Goal: Task Accomplishment & Management: Complete application form

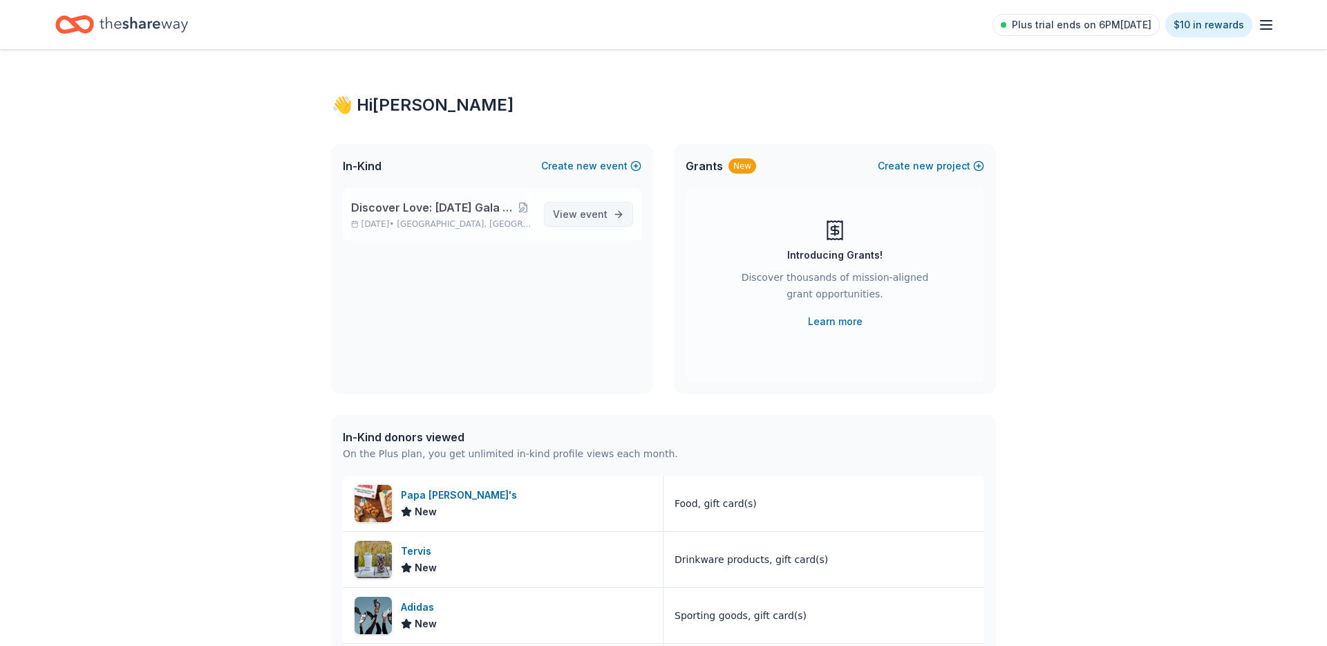
click at [616, 212] on link "View event" at bounding box center [588, 214] width 89 height 25
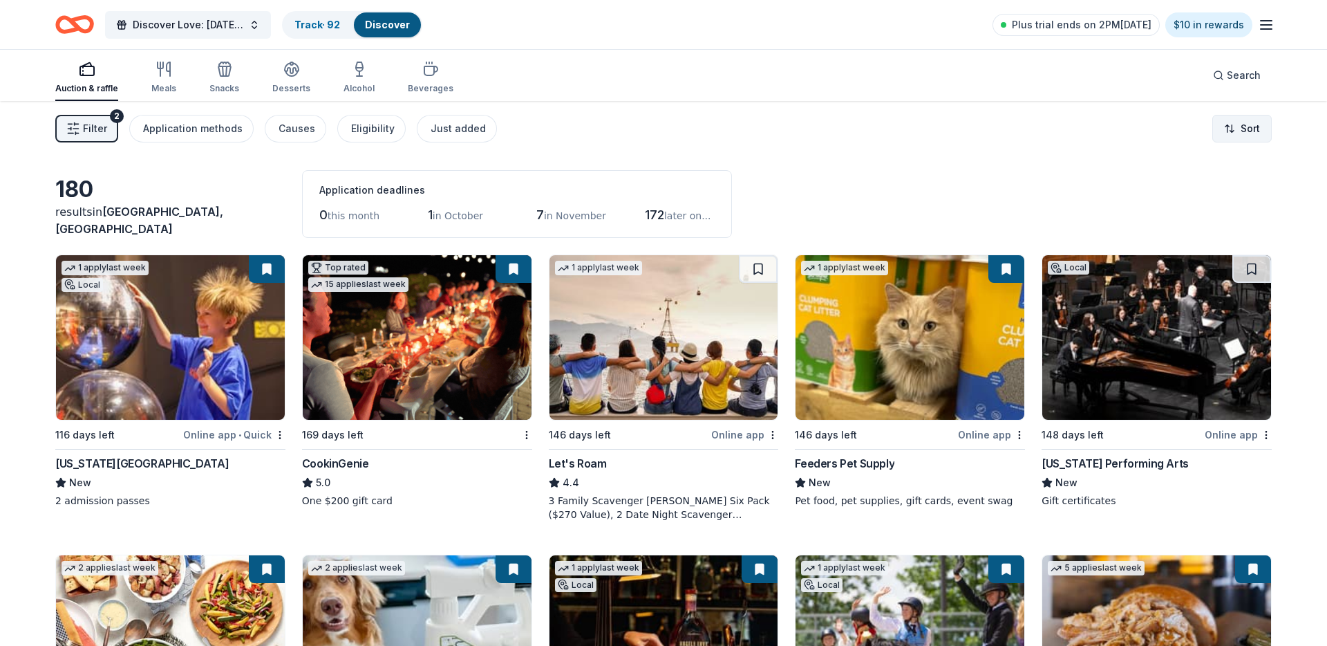
click at [1244, 138] on html "Discover Love: Valentine's Day Gala & Silent Auction Track · 92 Discover Plus t…" at bounding box center [663, 323] width 1327 height 646
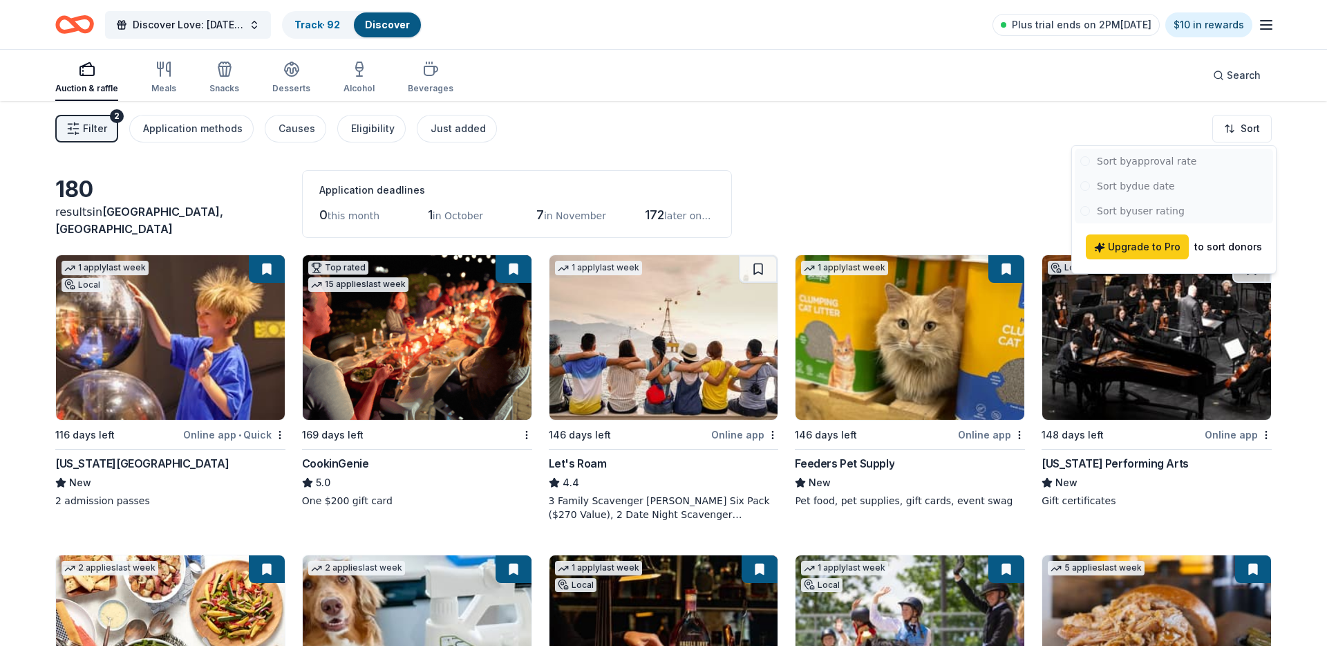
click at [872, 131] on html "Discover Love: Valentine's Day Gala & Silent Auction Track · 92 Discover Plus t…" at bounding box center [663, 323] width 1327 height 646
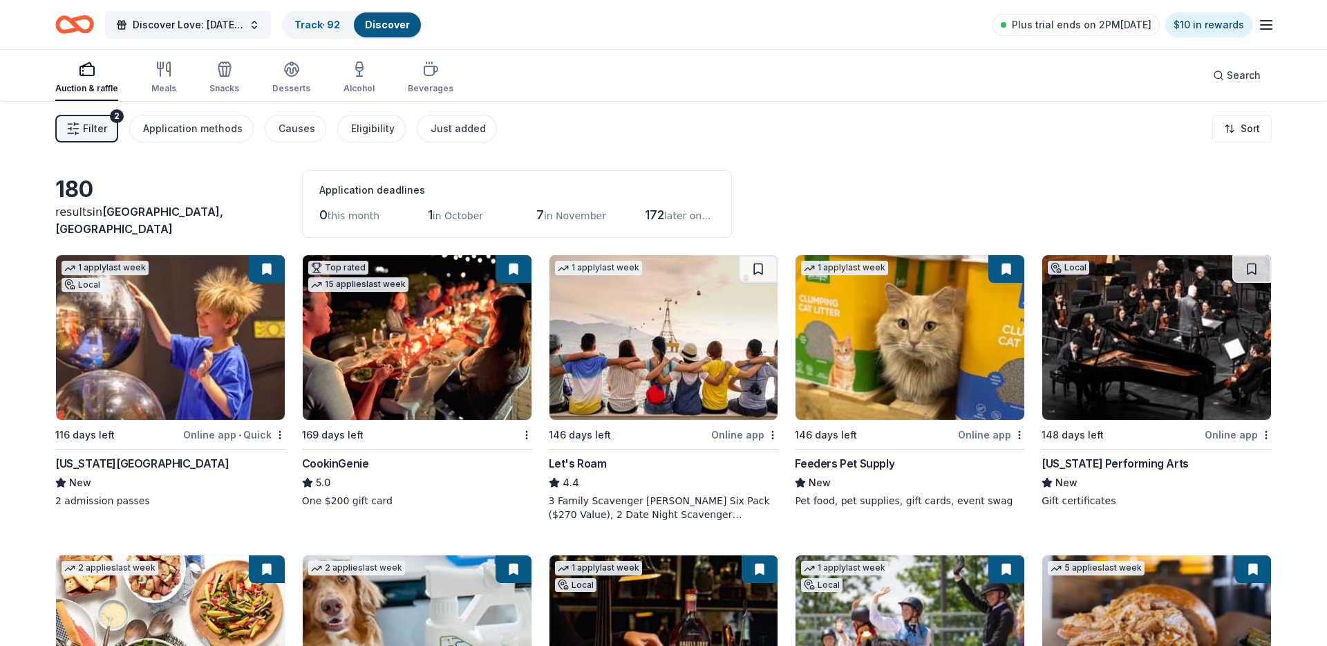
click at [87, 129] on span "Filter" at bounding box center [95, 128] width 24 height 17
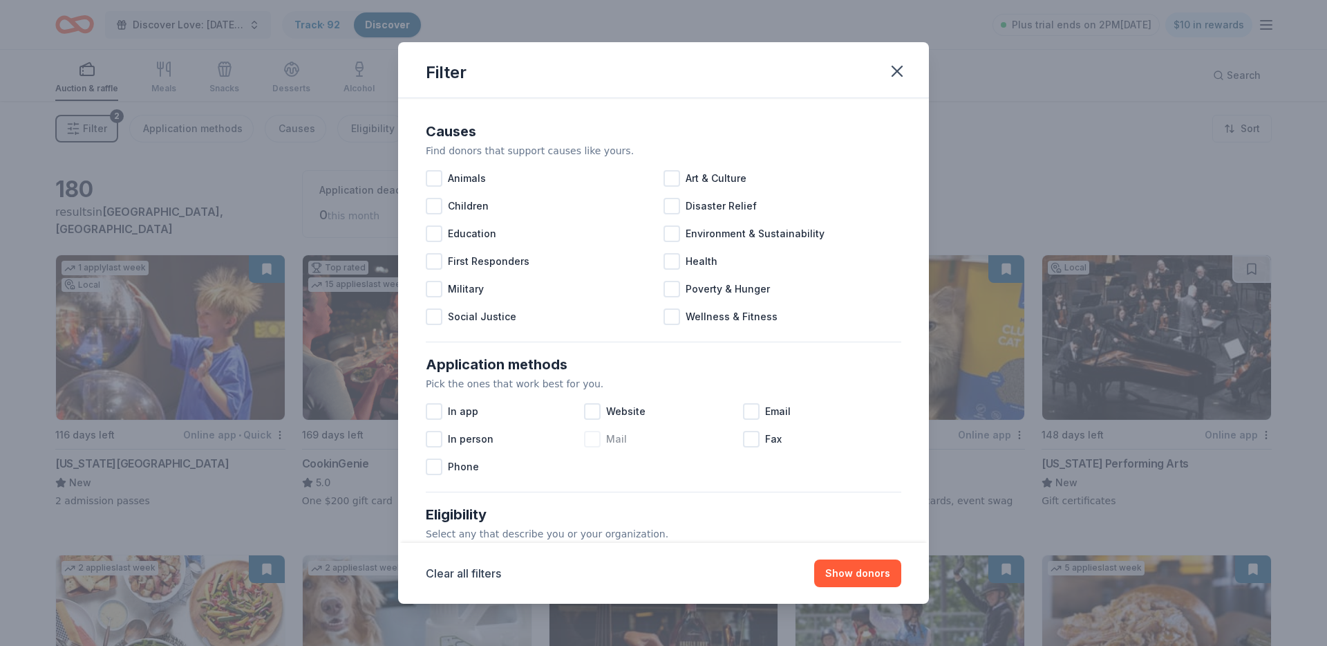
scroll to position [467, 0]
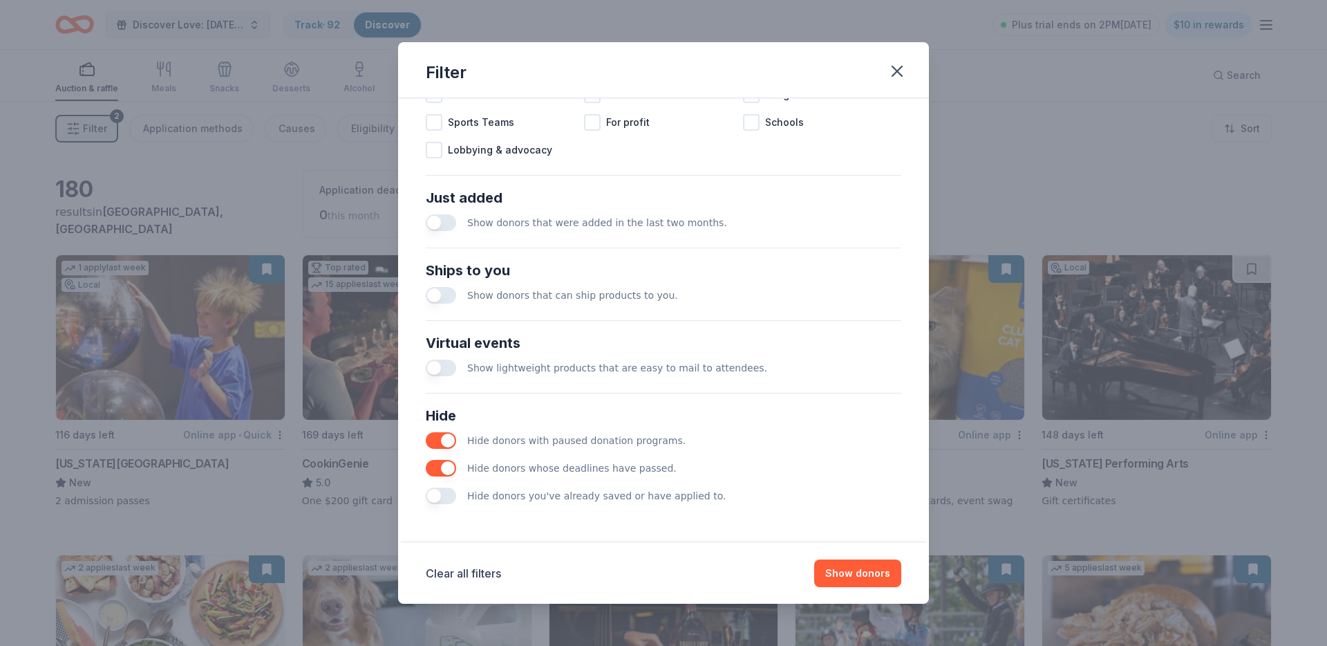
click at [447, 505] on div "Hide donors you've already saved or have applied to." at bounding box center [664, 496] width 476 height 28
click at [449, 496] on button "button" at bounding box center [441, 495] width 30 height 17
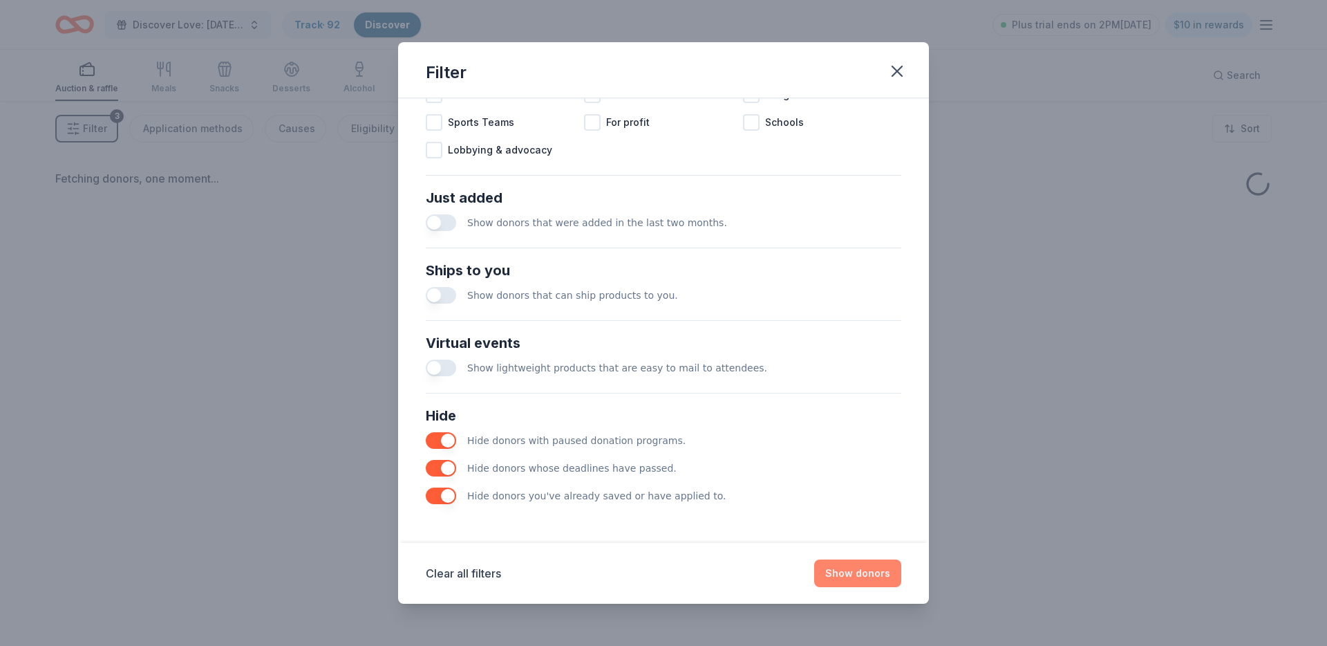
click at [883, 581] on button "Show donors" at bounding box center [857, 573] width 87 height 28
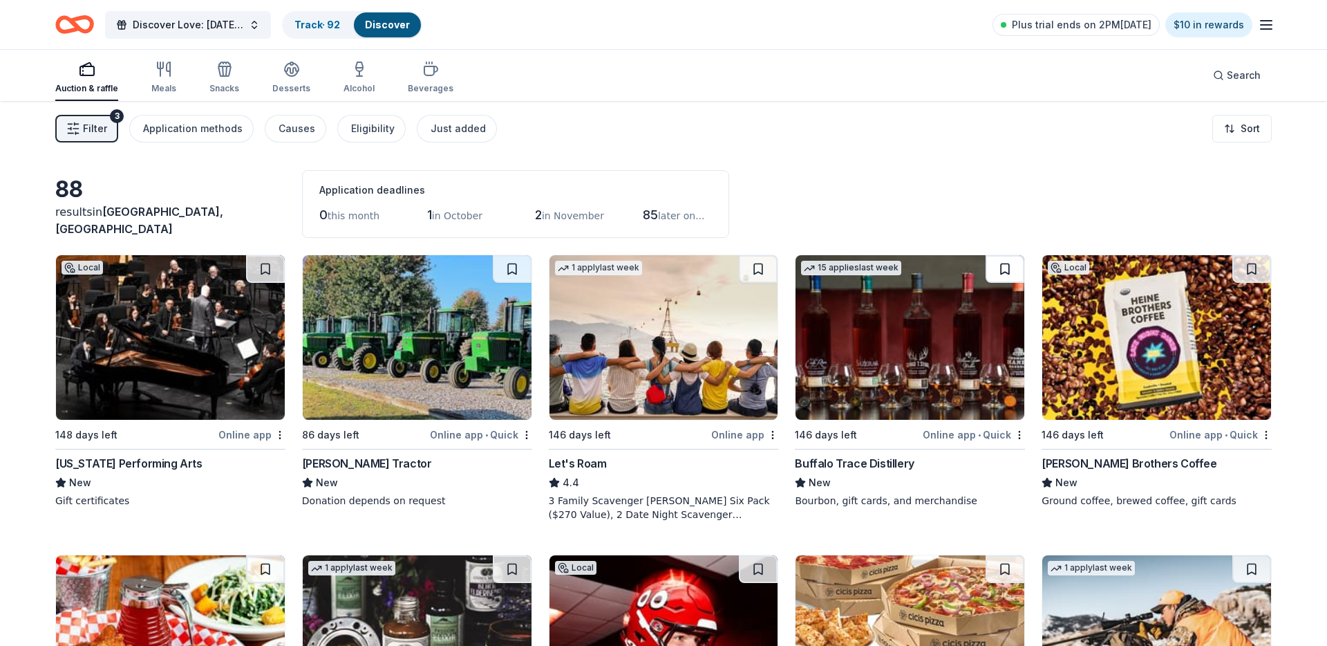
click at [1007, 270] on button at bounding box center [1005, 269] width 39 height 28
click at [1125, 366] on img at bounding box center [1156, 337] width 229 height 165
click at [917, 153] on div "Filter 3 Application methods Causes Eligibility Just added Sort" at bounding box center [663, 128] width 1327 height 55
click at [1016, 436] on html "Discover Love: Valentine's Day Gala & Silent Auction Track · 94 Discover Plus t…" at bounding box center [663, 323] width 1327 height 646
click at [949, 179] on html "Discover Love: Valentine's Day Gala & Silent Auction Track · 94 Discover Plus t…" at bounding box center [663, 323] width 1327 height 646
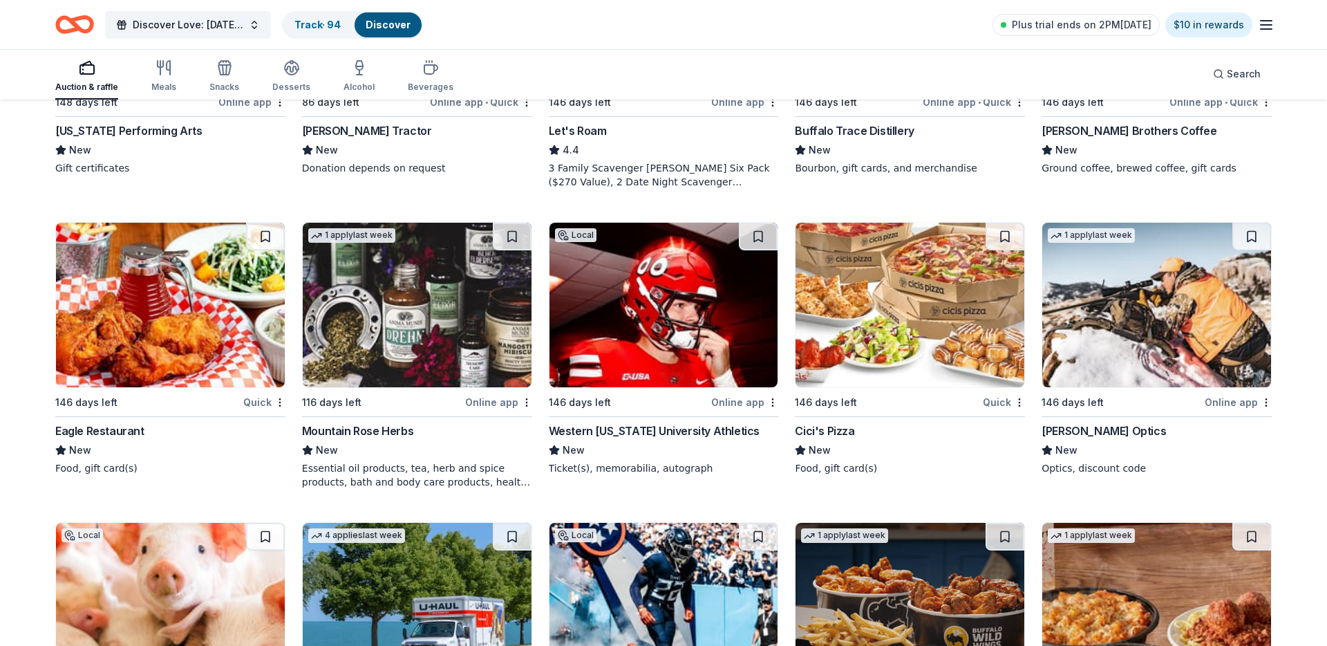
scroll to position [347, 0]
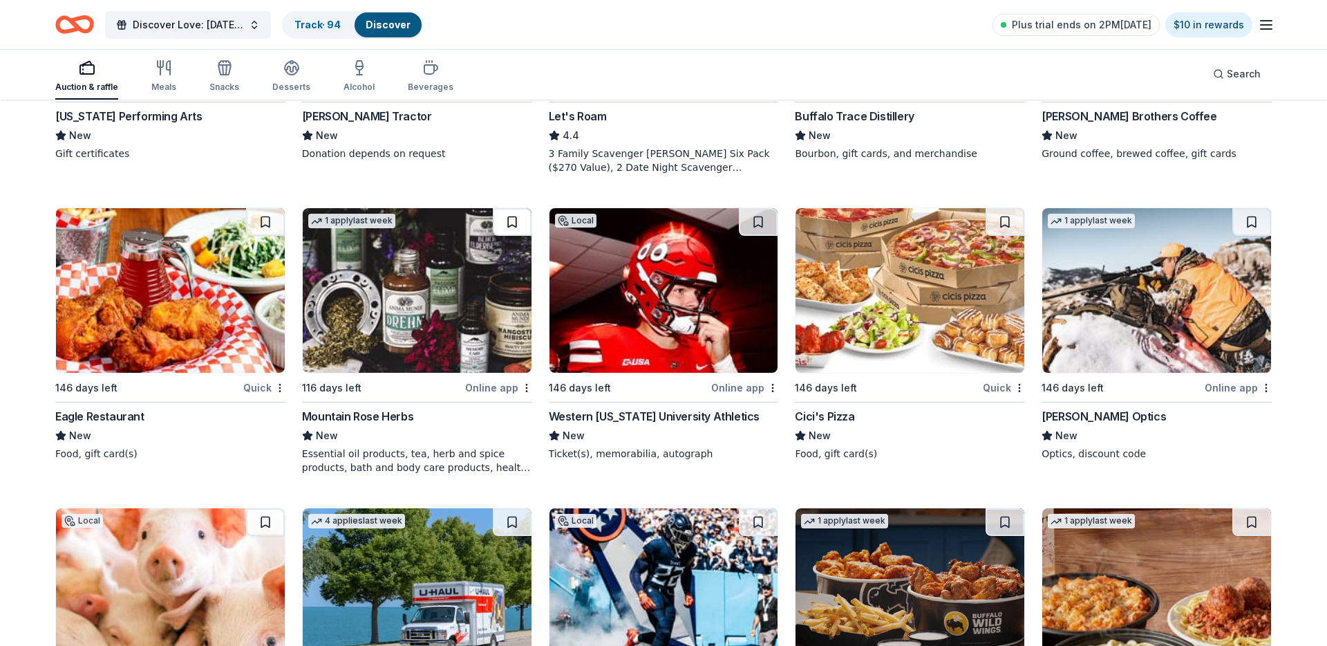
click at [523, 227] on button at bounding box center [512, 222] width 39 height 28
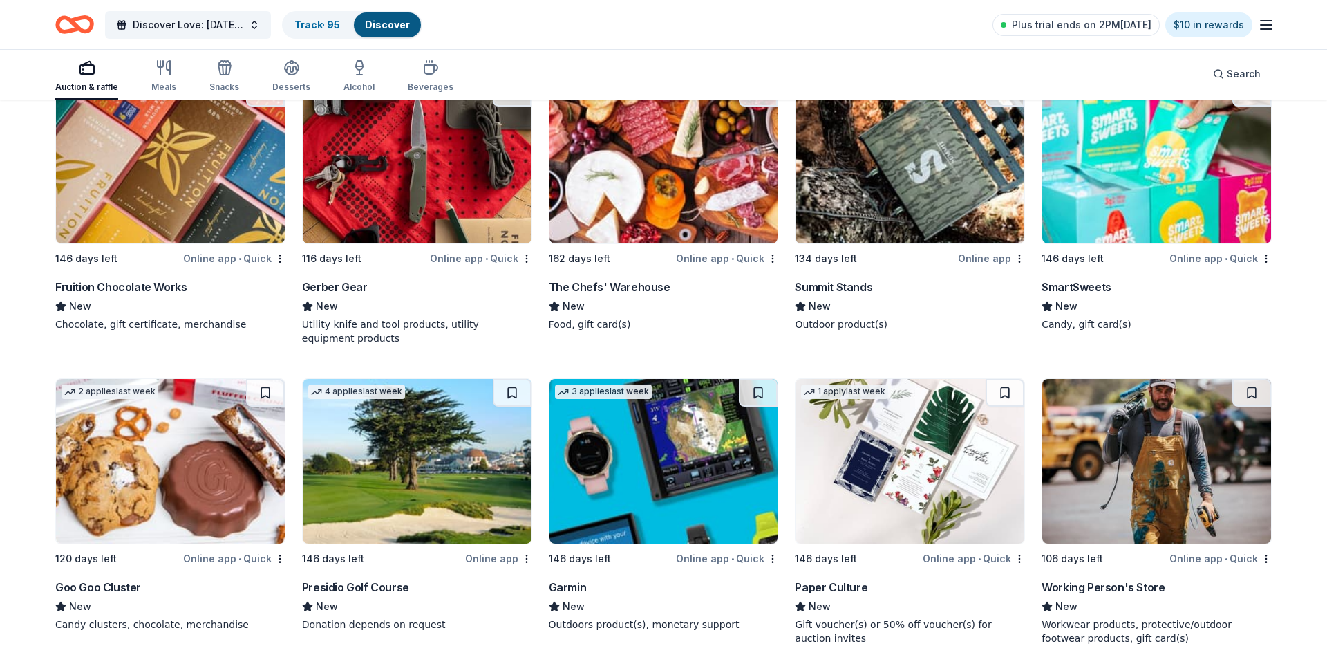
scroll to position [2838, 0]
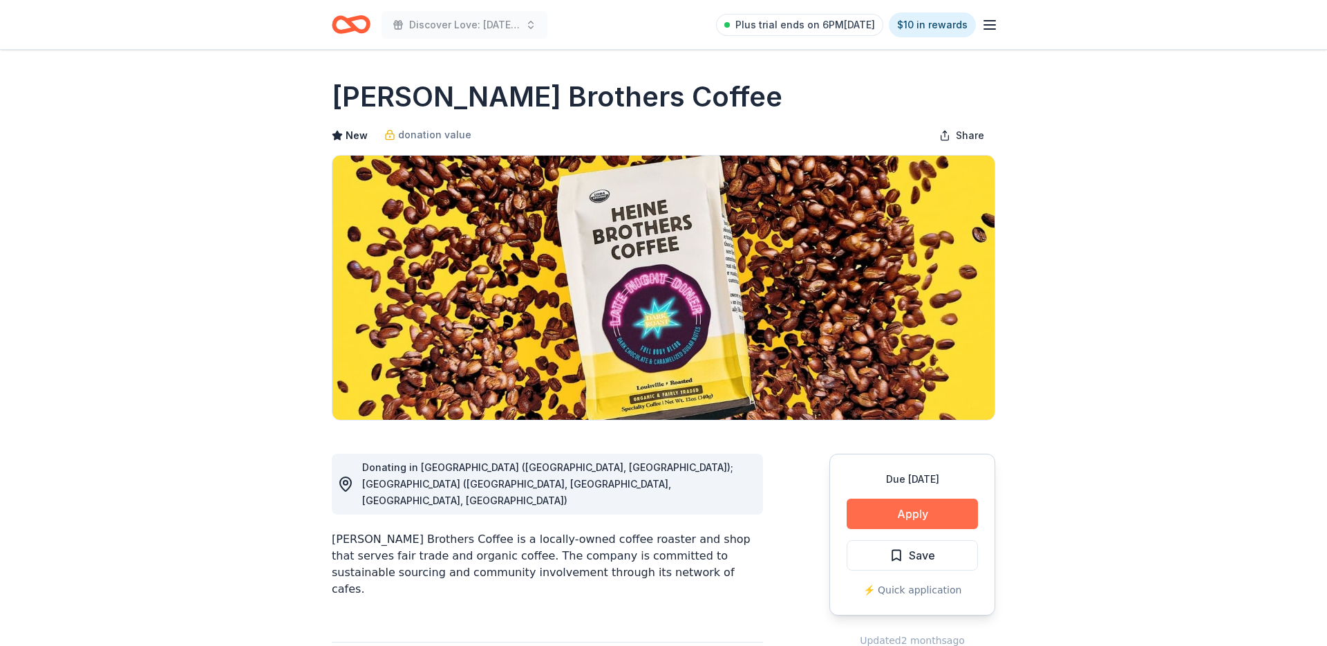
click at [883, 513] on button "Apply" at bounding box center [912, 513] width 131 height 30
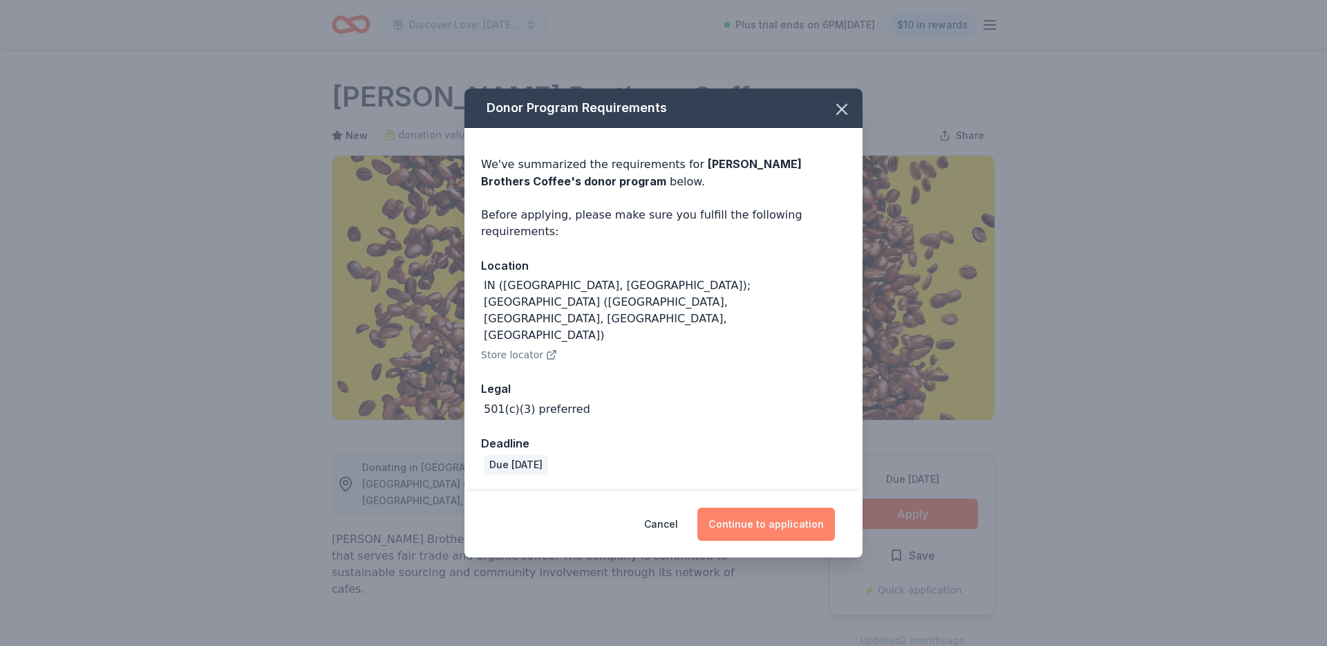
click at [765, 507] on button "Continue to application" at bounding box center [767, 523] width 138 height 33
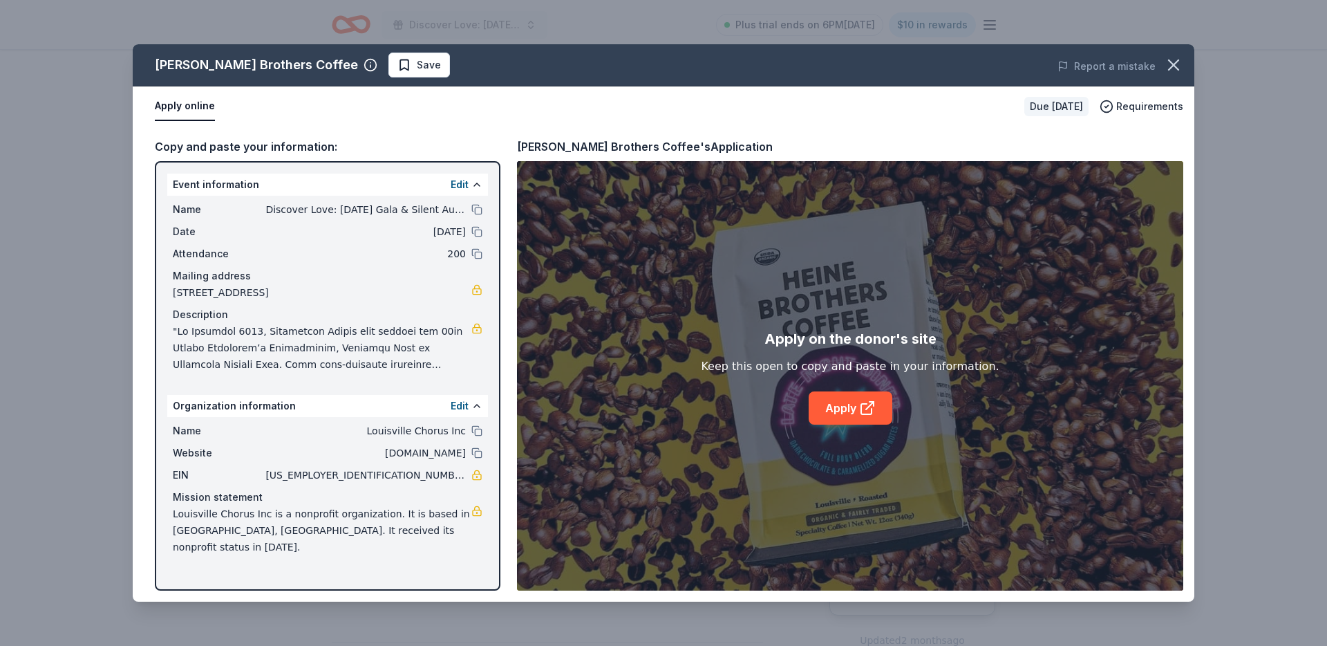
click at [848, 425] on div "Apply on the donor's site Keep this open to copy and paste in your information.…" at bounding box center [850, 375] width 666 height 429
click at [846, 404] on link "Apply" at bounding box center [851, 407] width 84 height 33
click at [1184, 68] on button "button" at bounding box center [1174, 65] width 30 height 30
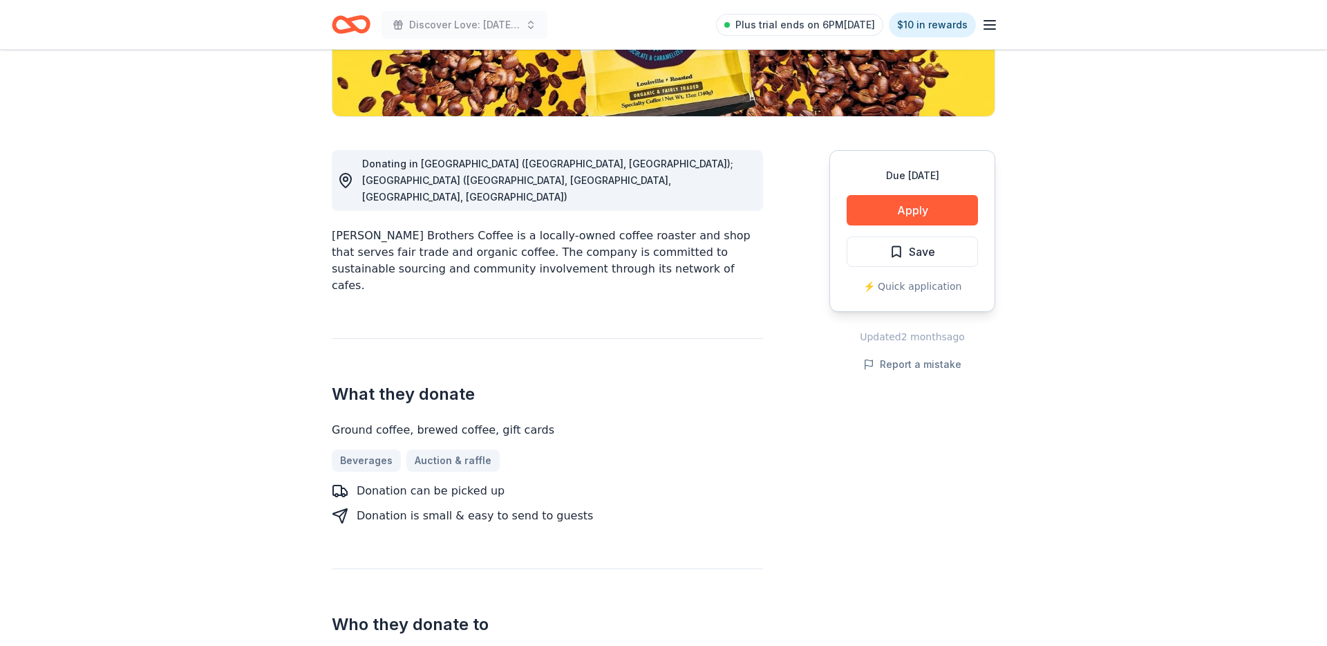
scroll to position [312, 0]
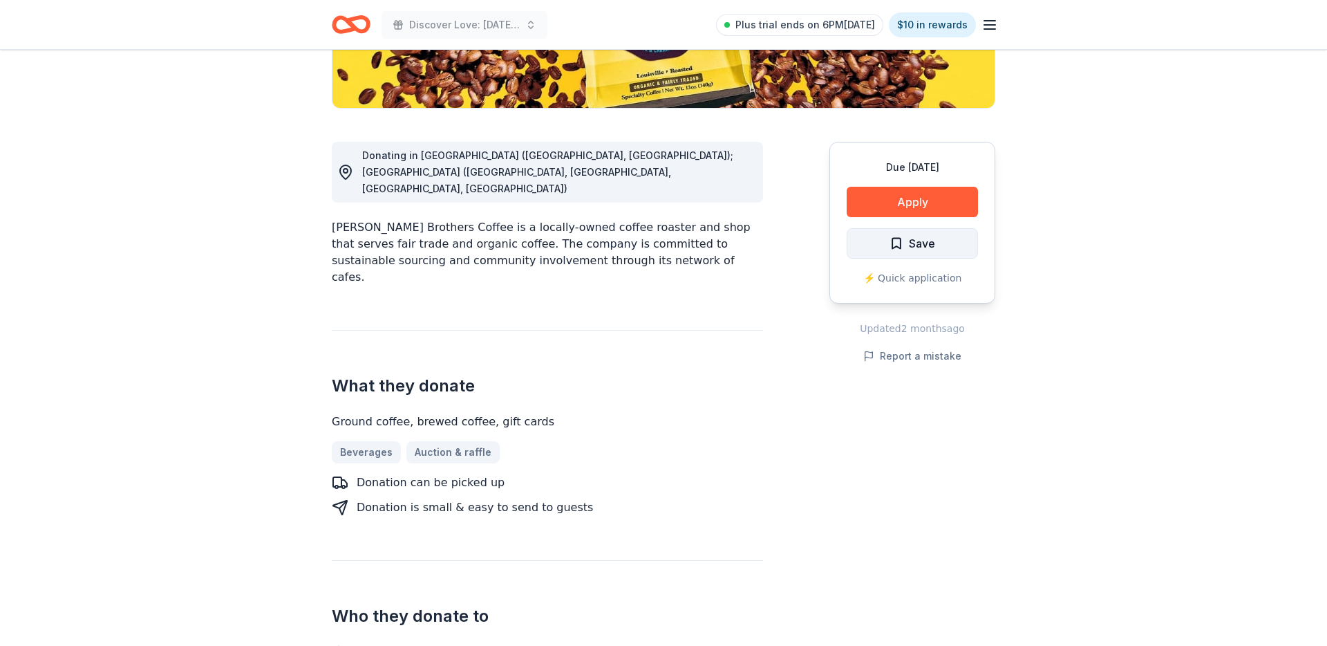
click at [905, 248] on span "Save" at bounding box center [913, 243] width 46 height 18
click at [928, 247] on html "Discover Love: [DATE] Gala & Silent Auction Plus trial ends on 6PM[DATE] $10 in…" at bounding box center [663, 11] width 1327 height 646
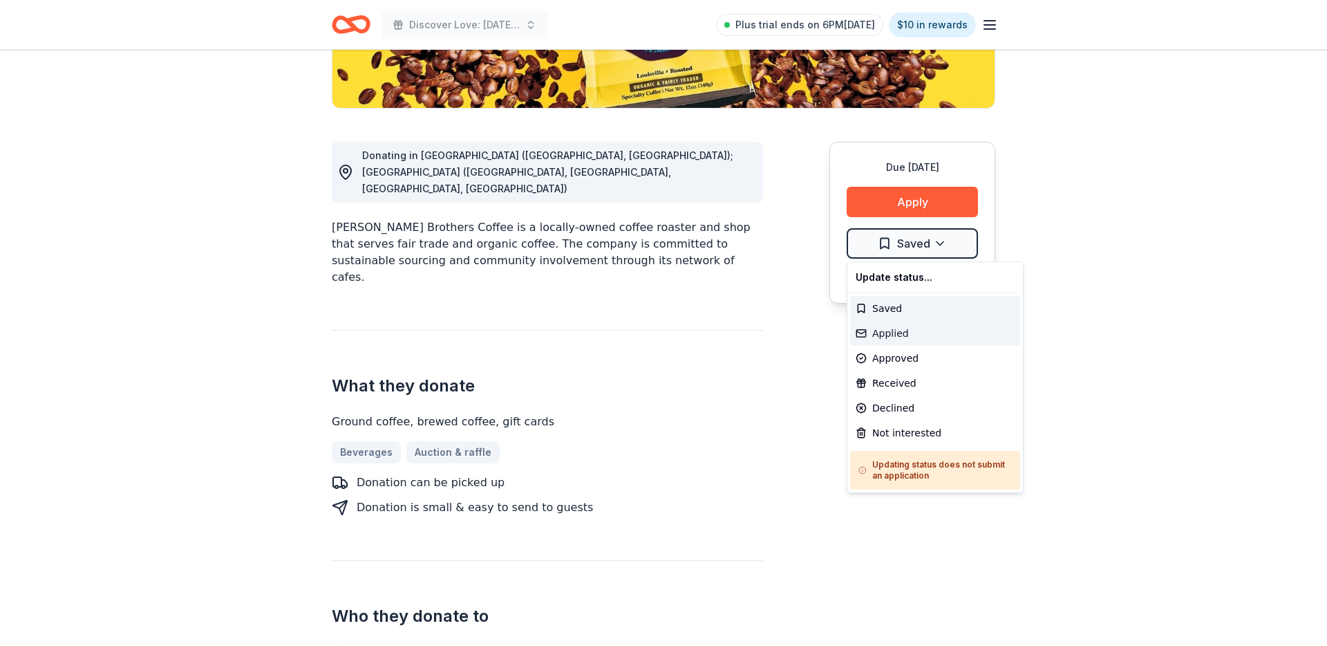
click at [911, 337] on div "Applied" at bounding box center [935, 333] width 170 height 25
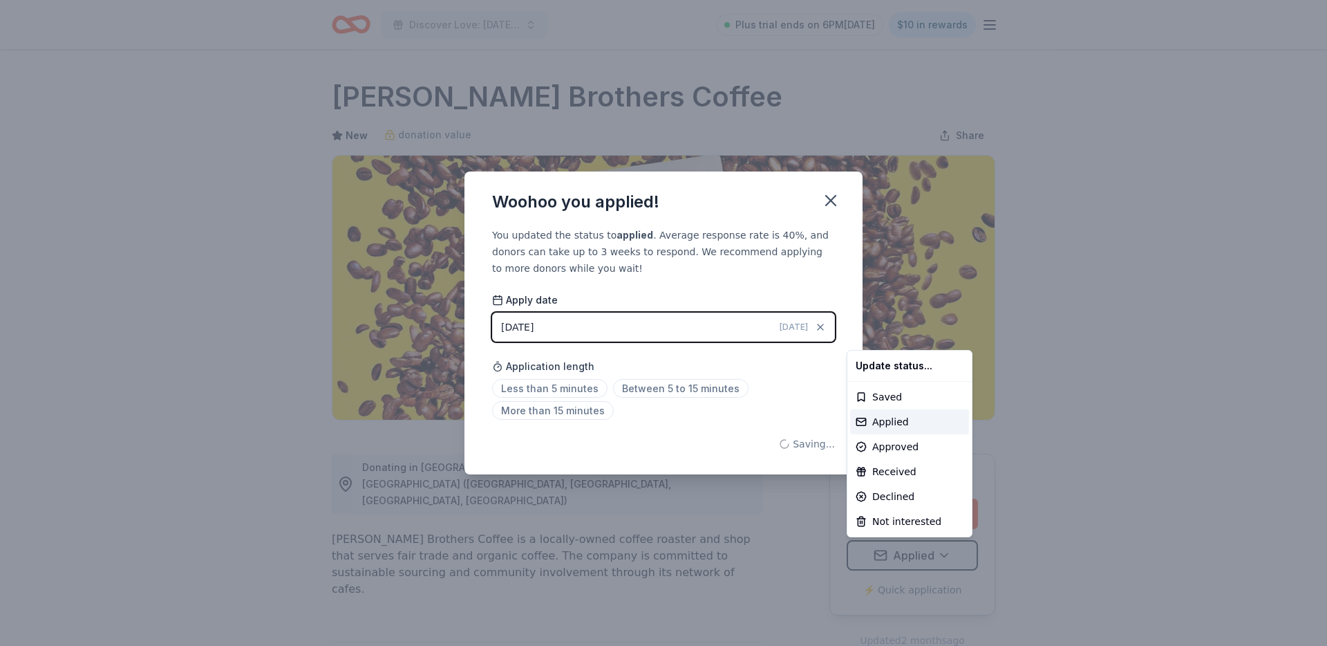
scroll to position [0, 0]
click at [836, 208] on html "Discover Love: [DATE] Gala & Silent Auction Plus trial ends on 6PM[DATE] $10 in…" at bounding box center [663, 323] width 1327 height 646
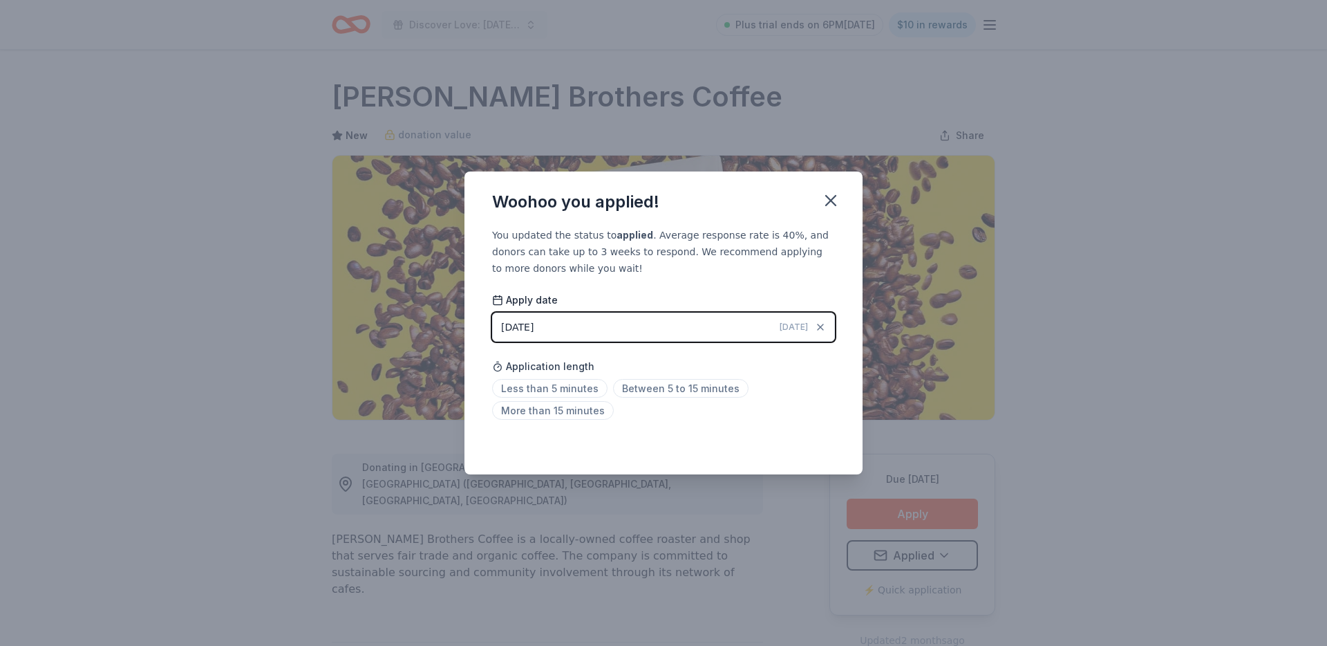
click at [693, 336] on button "[DATE] [DATE]" at bounding box center [663, 326] width 343 height 29
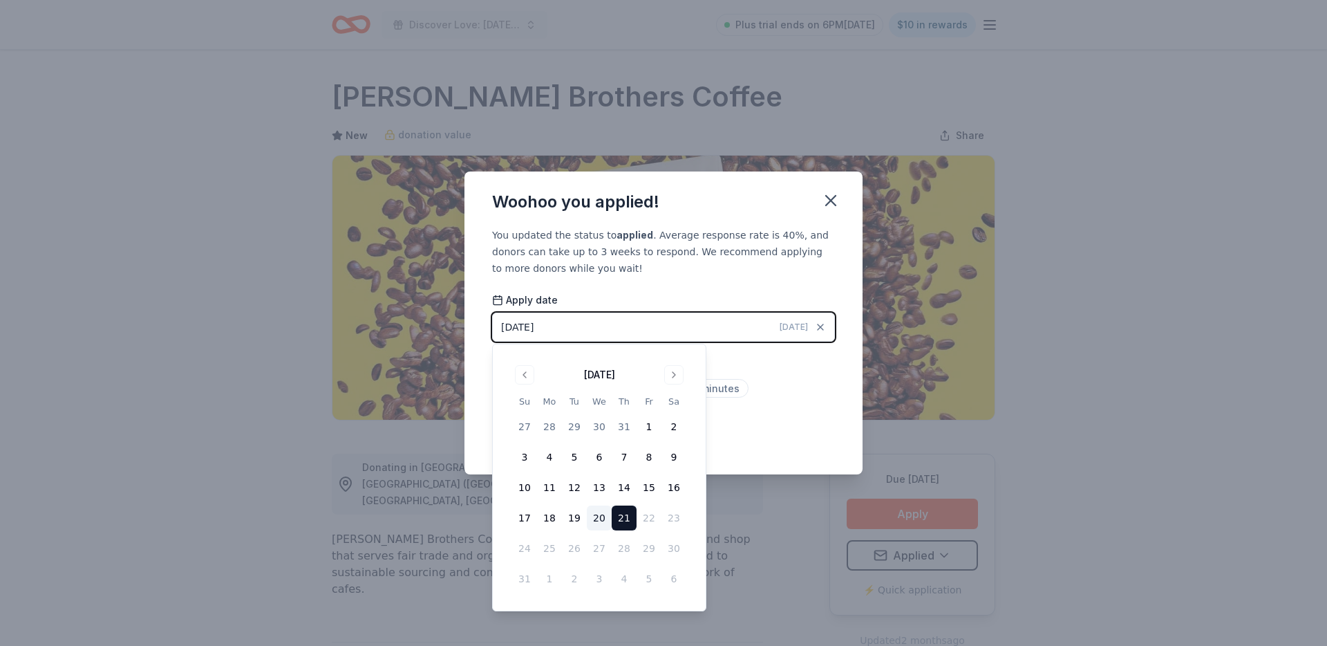
click at [598, 520] on button "20" at bounding box center [599, 517] width 25 height 25
